Goal: Task Accomplishment & Management: Use online tool/utility

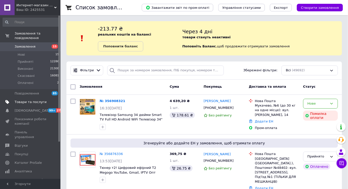
click at [29, 100] on span "Товари та послуги" at bounding box center [31, 102] width 32 height 5
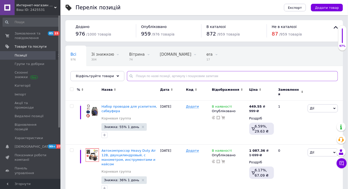
click at [138, 78] on input "text" at bounding box center [232, 76] width 211 height 10
paste input "тример"
type input "тример"
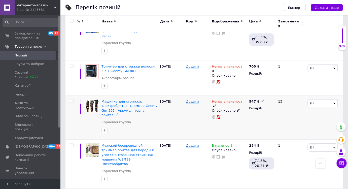
scroll to position [252, 0]
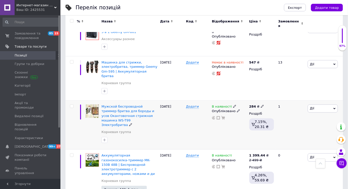
click at [261, 105] on icon at bounding box center [262, 106] width 3 height 3
drag, startPoint x: 275, startPoint y: 81, endPoint x: 267, endPoint y: 81, distance: 7.3
click at [267, 96] on input "284" at bounding box center [286, 101] width 38 height 10
type input "119"
click at [188, 117] on div "Додати" at bounding box center [198, 125] width 26 height 49
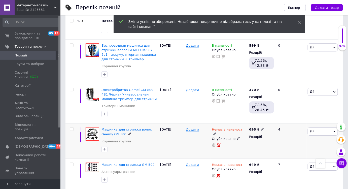
scroll to position [424, 0]
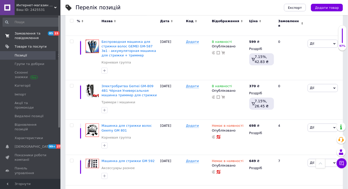
click at [43, 36] on span "Замовлення та повідомлення" at bounding box center [31, 35] width 32 height 9
